Goal: Entertainment & Leisure: Consume media (video, audio)

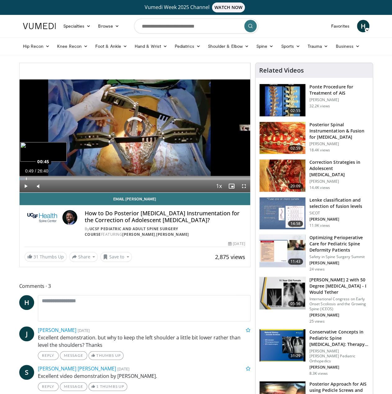
click at [26, 178] on div "Loaded : 2.47% 00:49 00:45" at bounding box center [135, 179] width 231 height 2
click at [31, 178] on div "Progress Bar" at bounding box center [30, 179] width 11 height 2
click at [45, 178] on div "Loaded : 9.29% 01:24 03:02" at bounding box center [135, 179] width 231 height 2
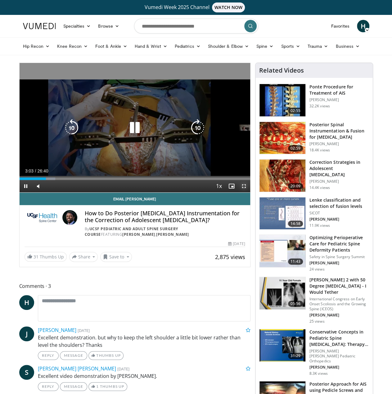
drag, startPoint x: 244, startPoint y: 186, endPoint x: 642, endPoint y: 223, distance: 399.5
click at [244, 186] on span "Video Player" at bounding box center [244, 186] width 12 height 12
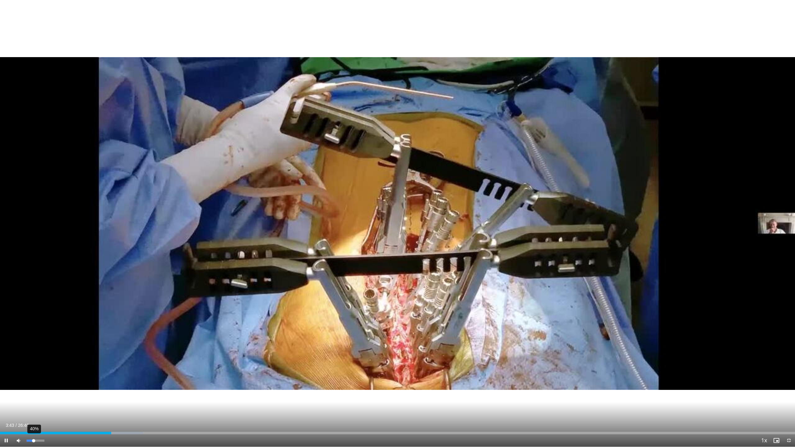
click at [34, 394] on div "Volume Level" at bounding box center [29, 441] width 7 height 2
click at [160, 394] on div "Loaded : 22.31% 05:21 05:21" at bounding box center [397, 433] width 795 height 2
click at [176, 394] on div "Current Time 5:24 / Duration 26:40 Pause Skip Backward Skip Forward Mute 100% L…" at bounding box center [397, 440] width 795 height 12
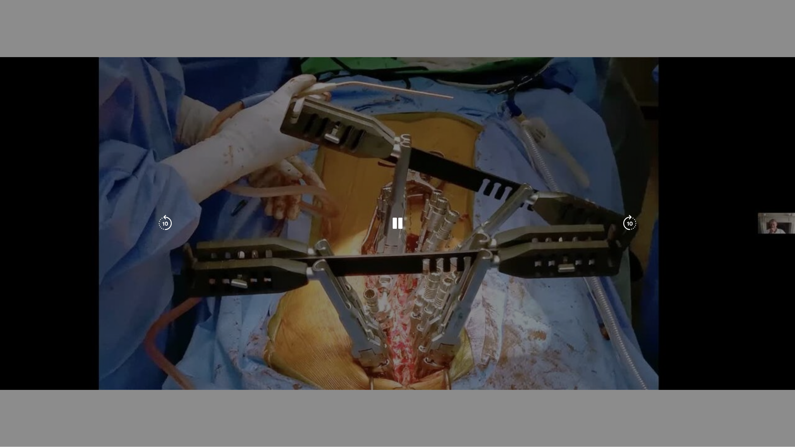
click at [181, 394] on div "Loaded : 24.17% 05:24 05:56" at bounding box center [397, 445] width 795 height 2
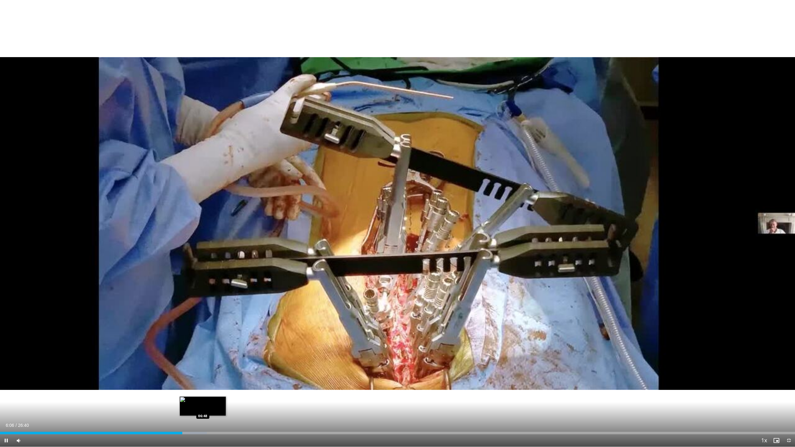
click at [203, 394] on div "Progress Bar" at bounding box center [186, 433] width 39 height 2
click at [221, 394] on div "Loaded : 29.75% 07:25 07:25" at bounding box center [397, 433] width 795 height 2
click at [257, 394] on div "Loaded : 32.23% 07:31 08:37" at bounding box center [397, 433] width 795 height 2
click at [286, 394] on div "Current Time 8:38 / Duration 26:40 Pause Skip Backward Skip Forward Mute 100% L…" at bounding box center [397, 440] width 795 height 12
